Goal: Find specific page/section: Find specific page/section

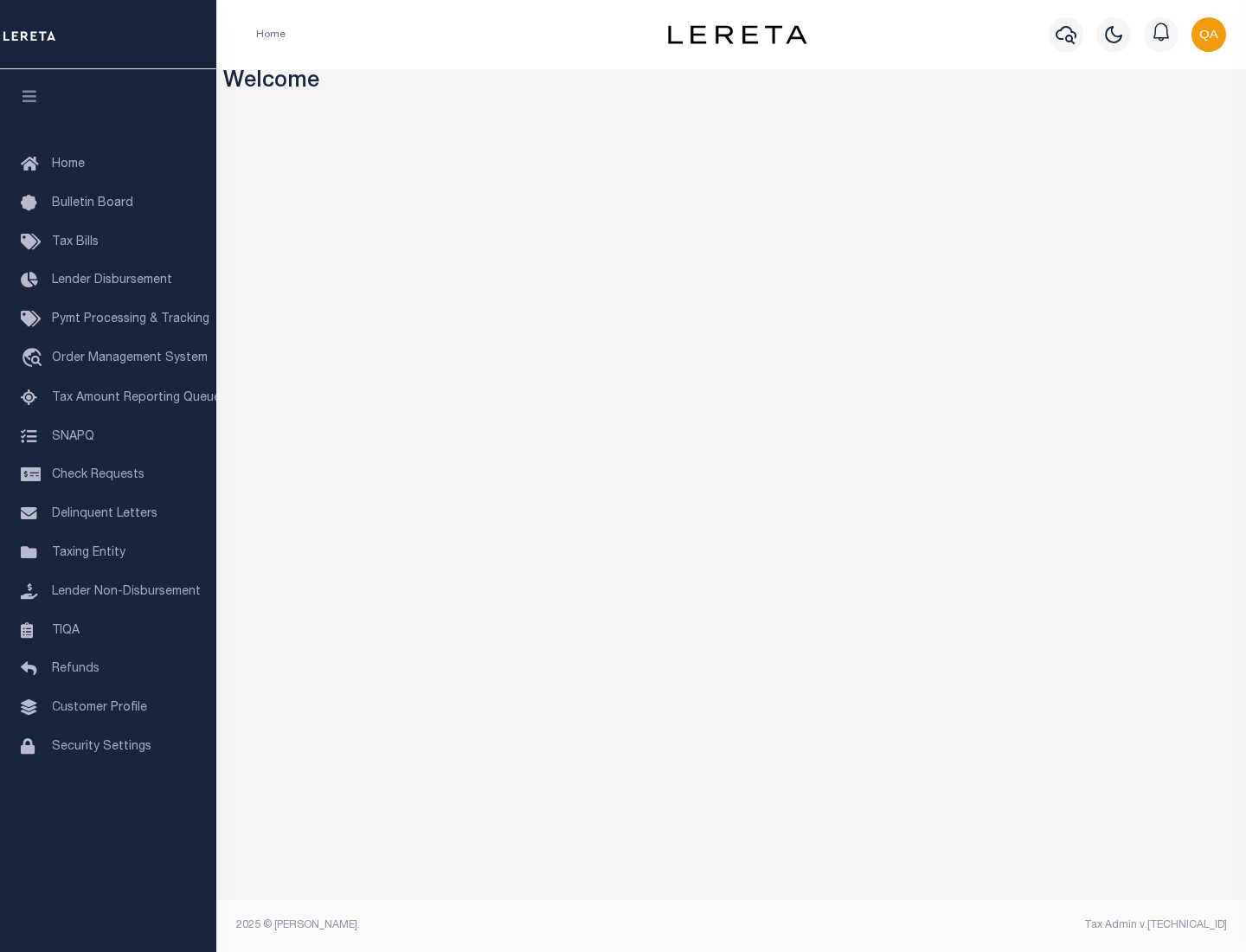
click at [108, 475] on span "Check Requests" at bounding box center [98, 474] width 93 height 12
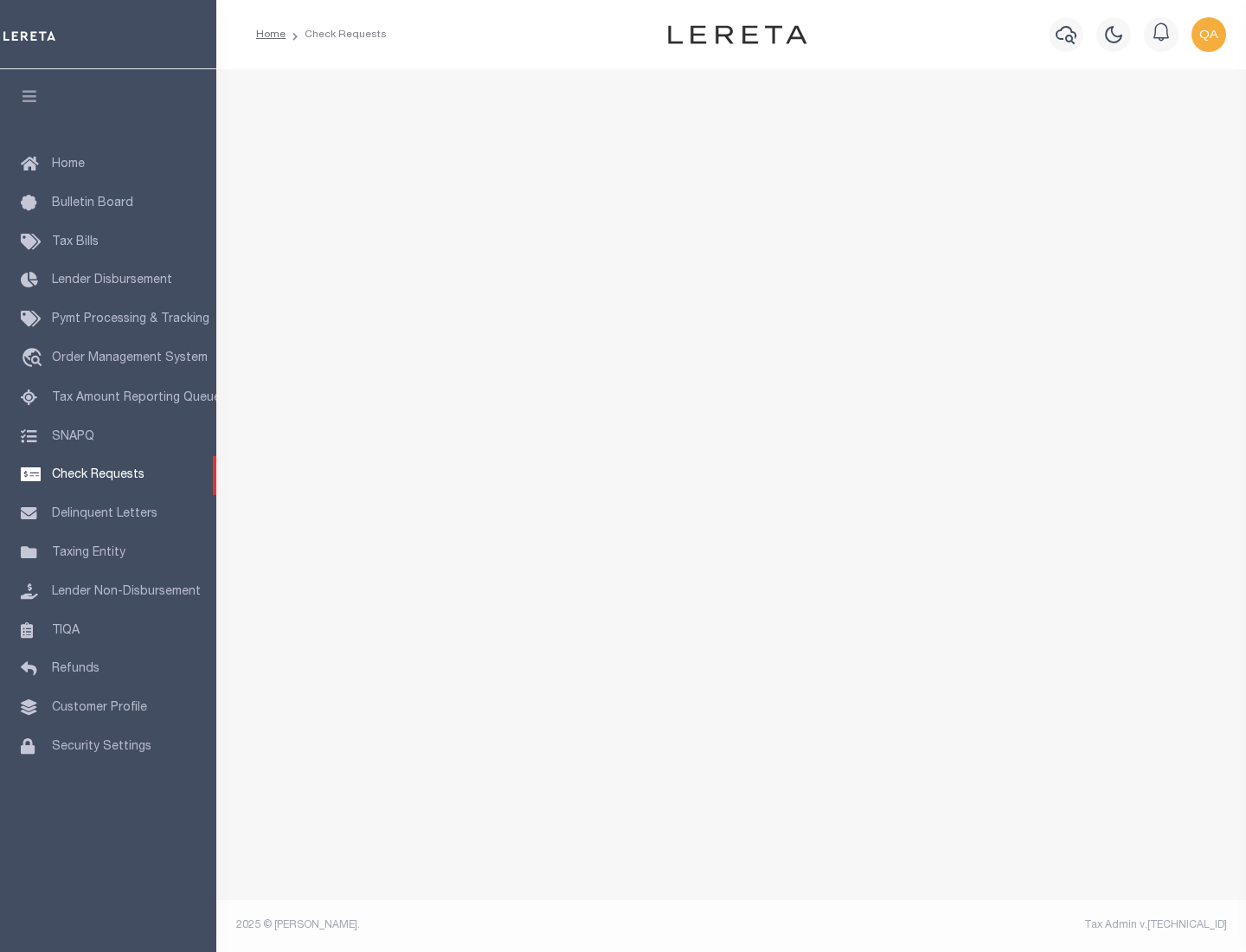
select select "50"
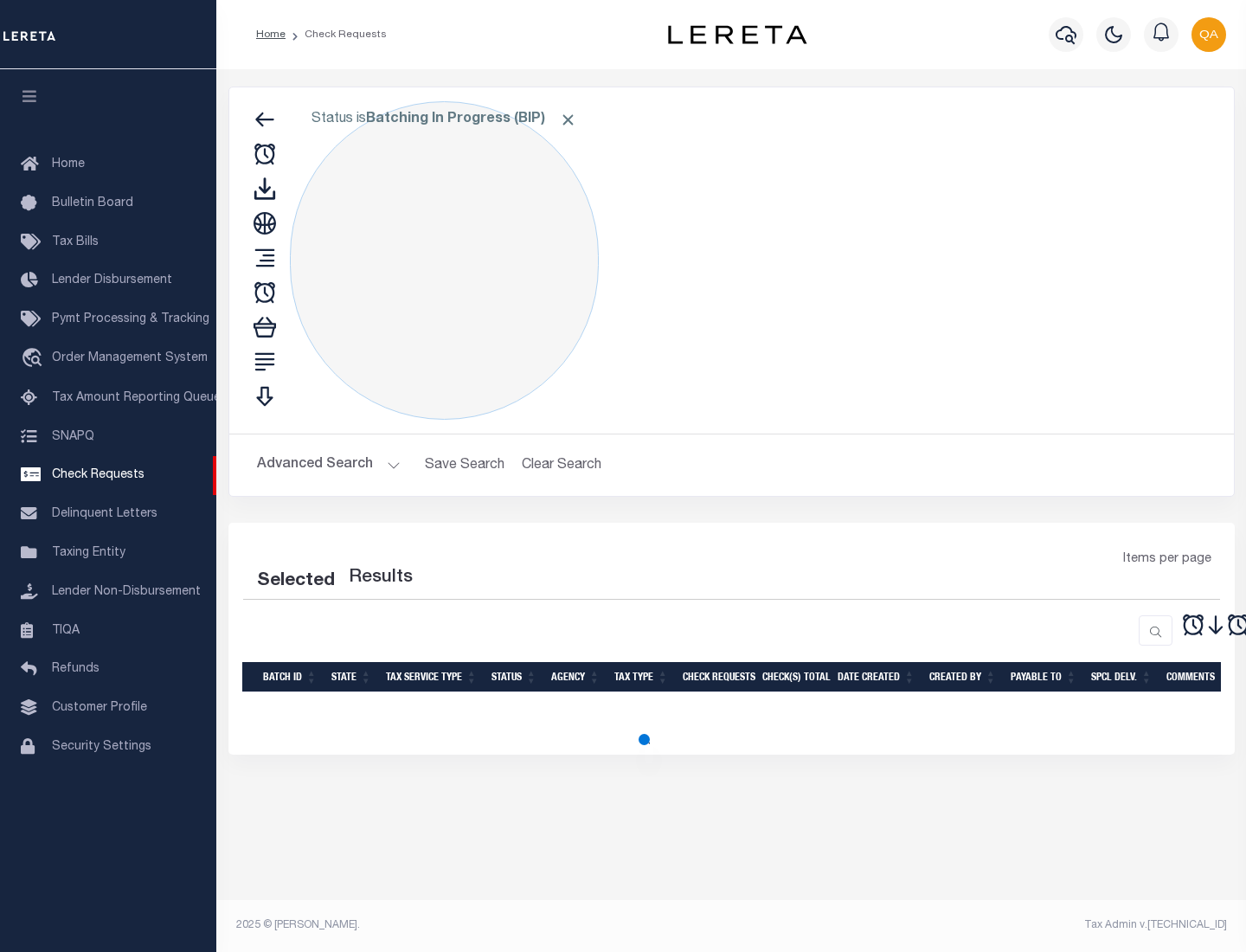
select select "50"
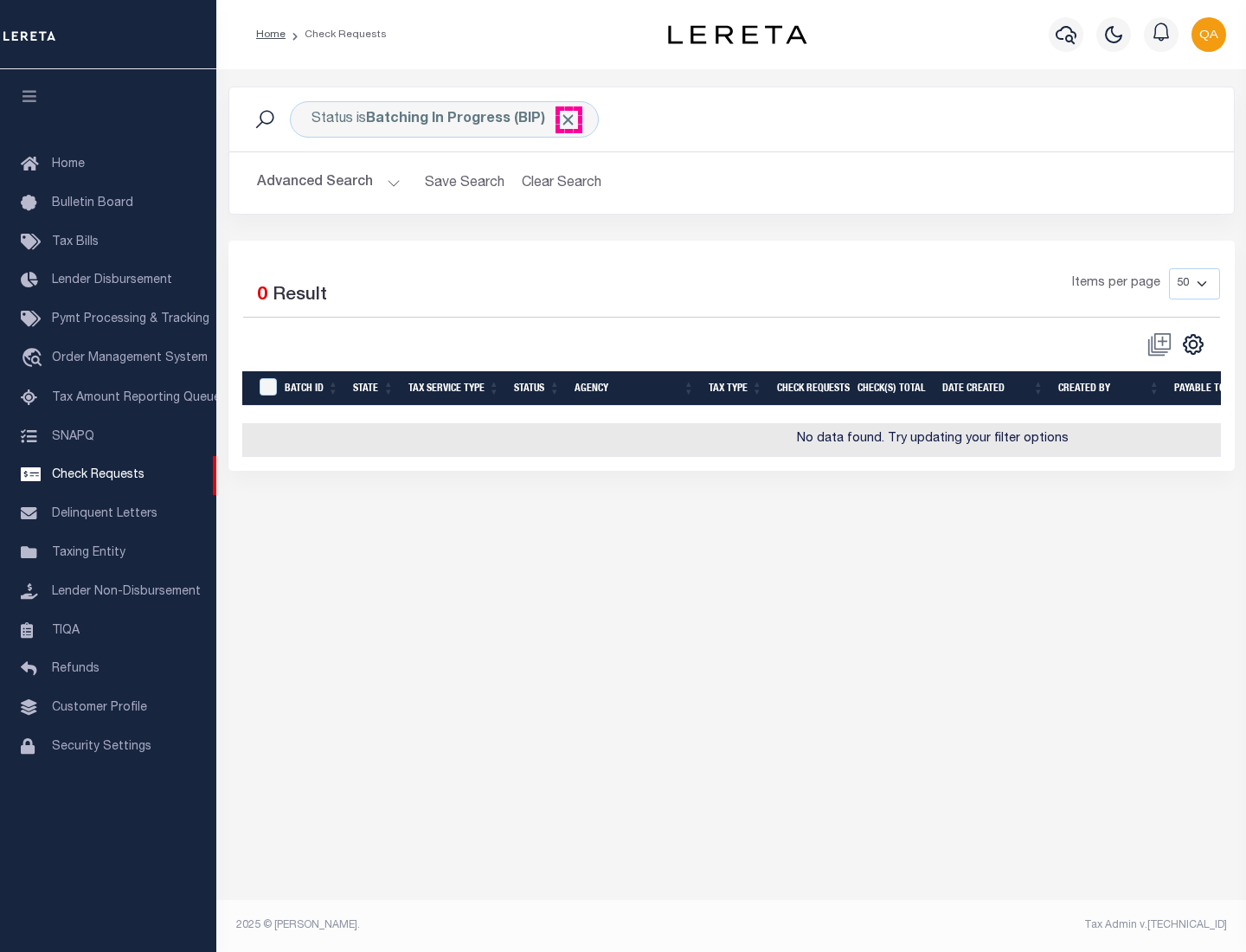
click at [569, 119] on span "Click to Remove" at bounding box center [568, 120] width 18 height 18
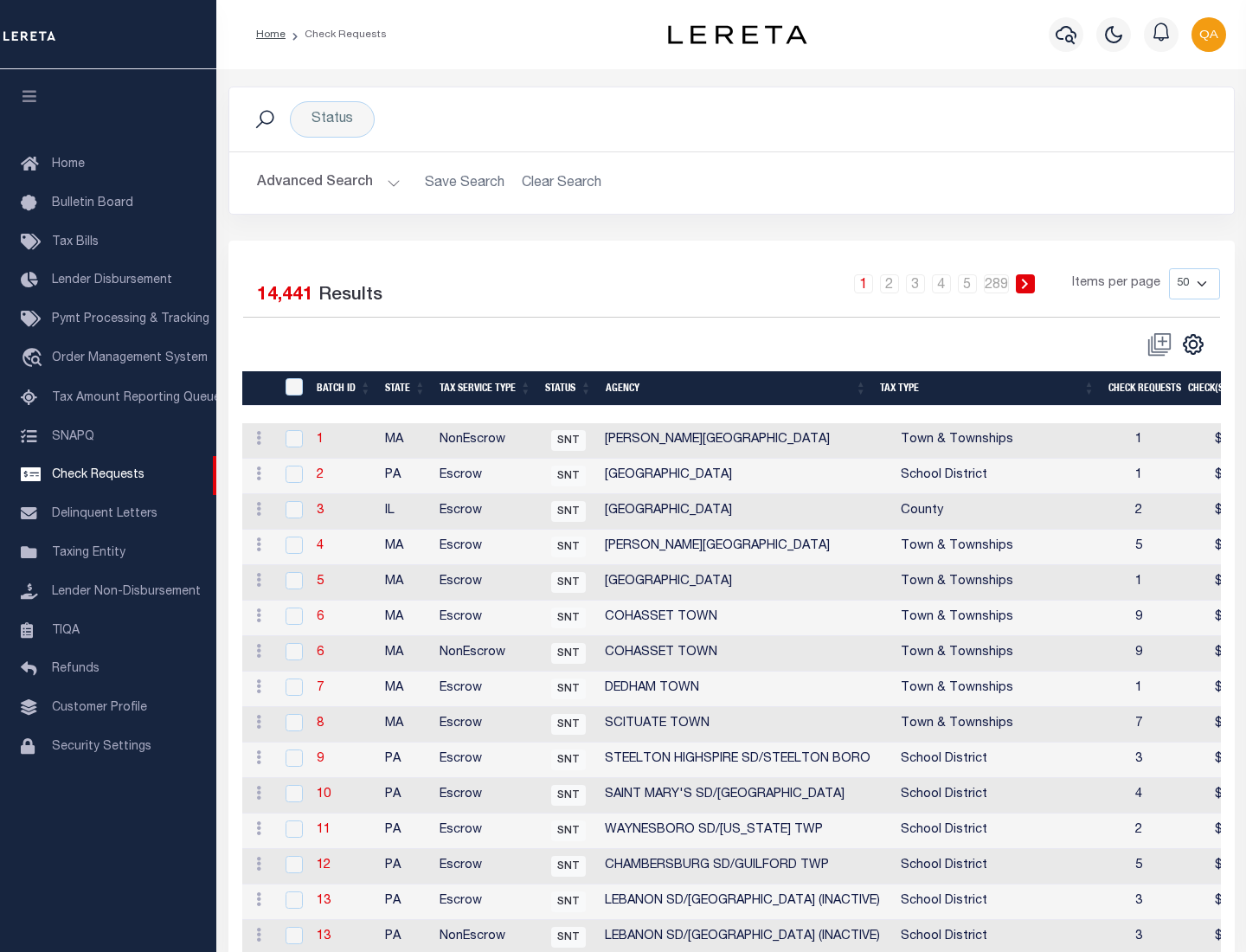
scroll to position [834, 0]
